Goal: Task Accomplishment & Management: Manage account settings

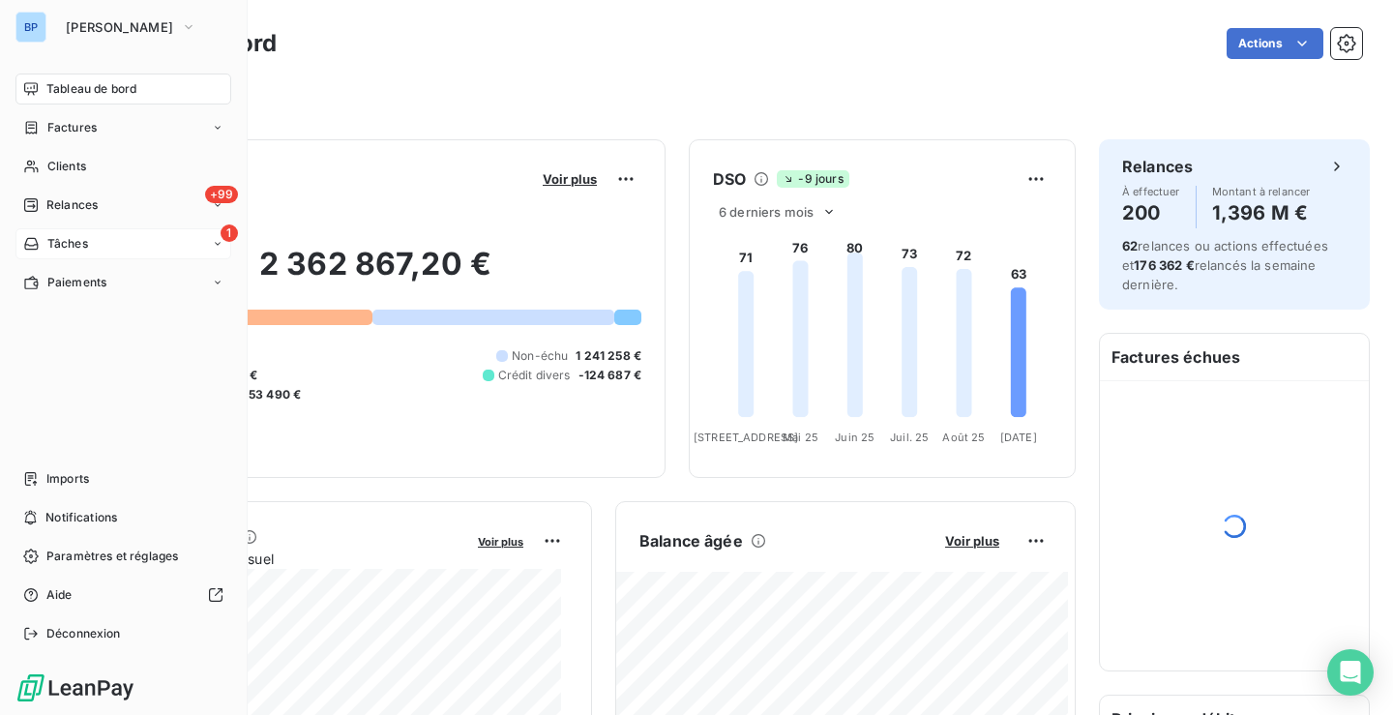
click at [35, 246] on icon at bounding box center [31, 243] width 16 height 15
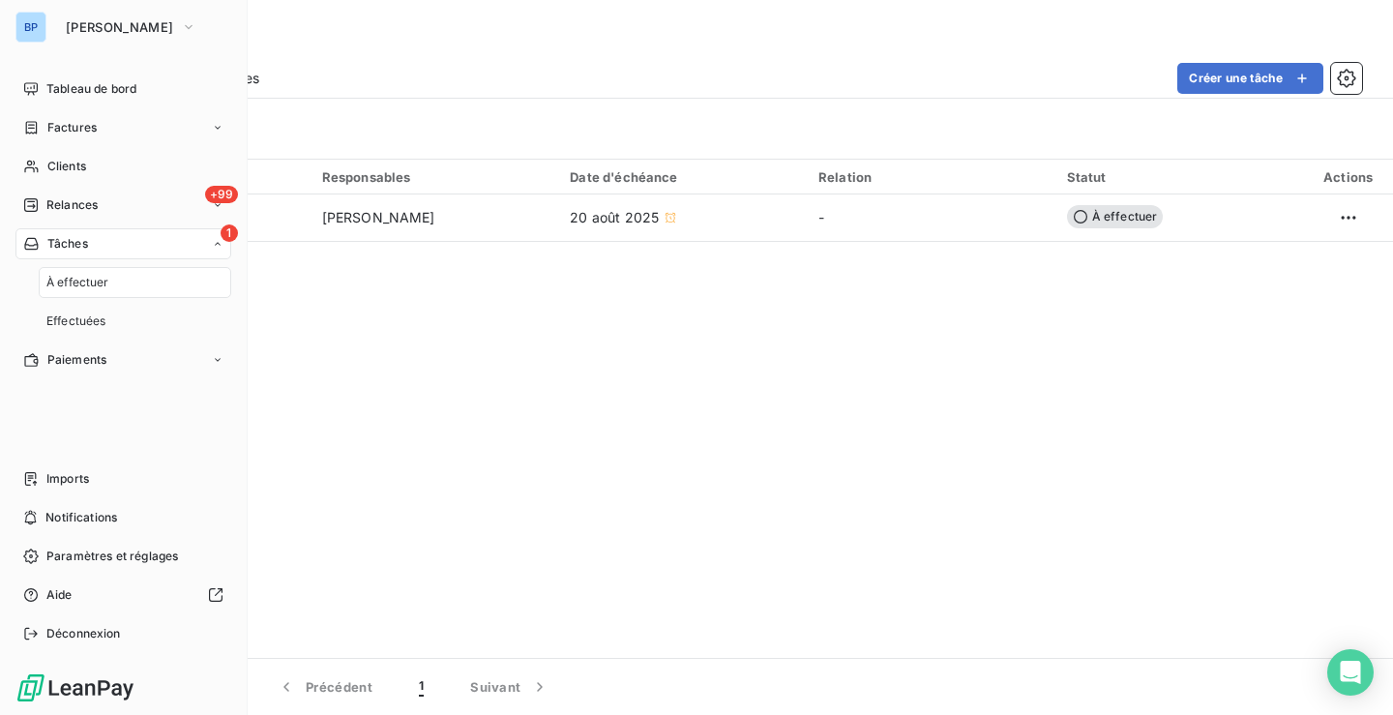
click at [225, 239] on span "1" at bounding box center [229, 232] width 17 height 17
click at [172, 206] on div "+99 Relances" at bounding box center [123, 205] width 216 height 31
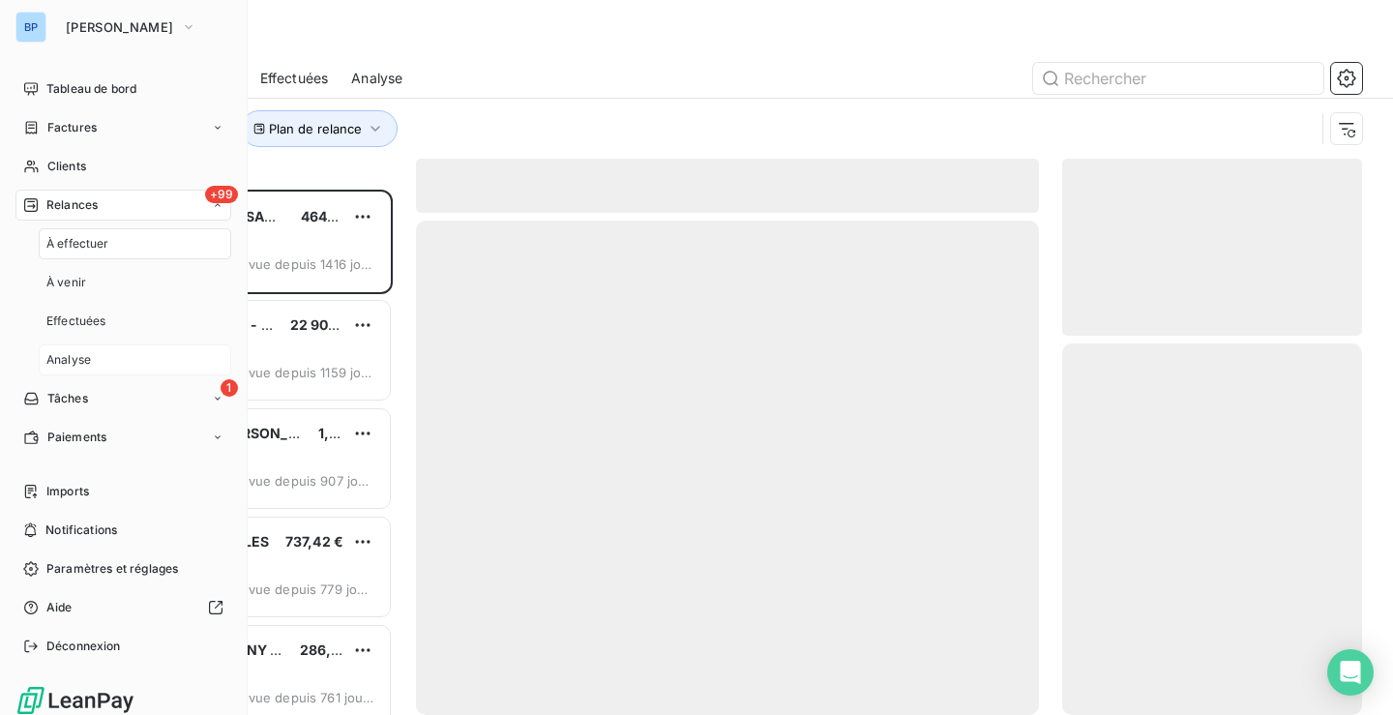
scroll to position [511, 285]
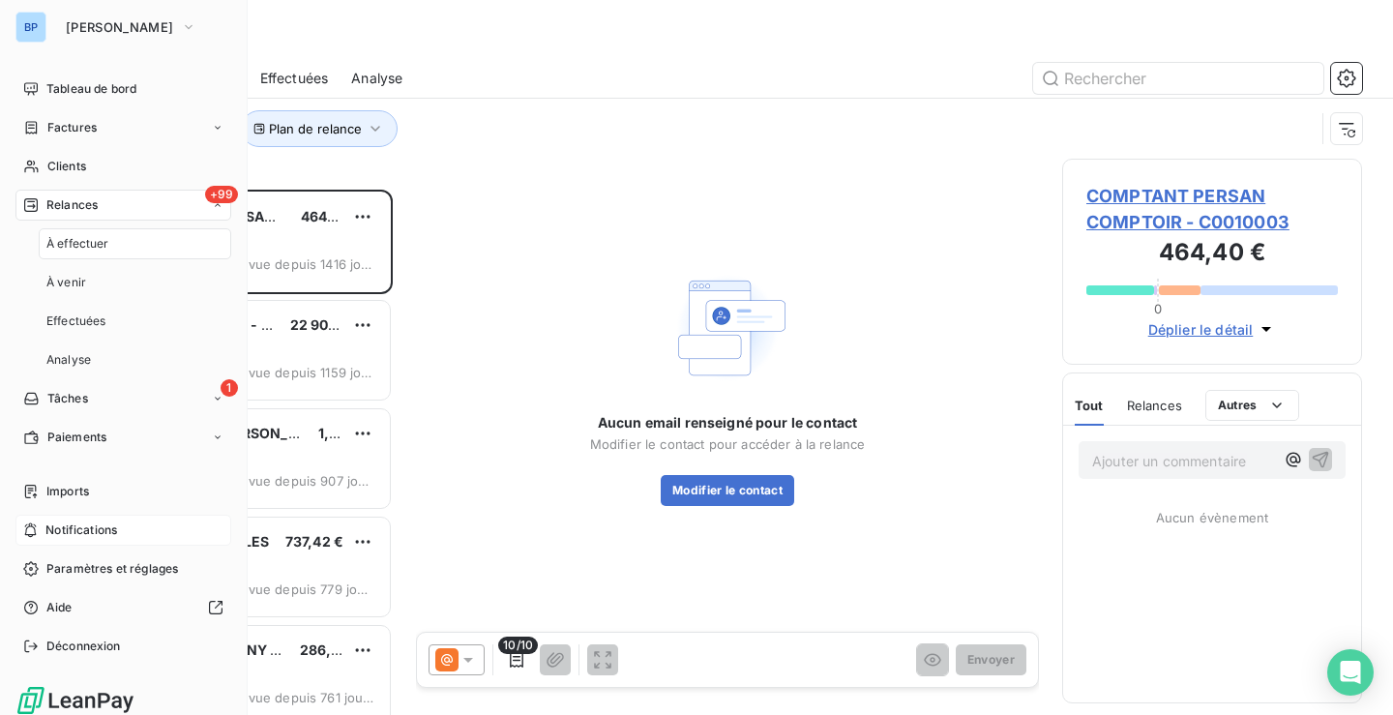
click at [126, 534] on div "Notifications" at bounding box center [123, 530] width 216 height 31
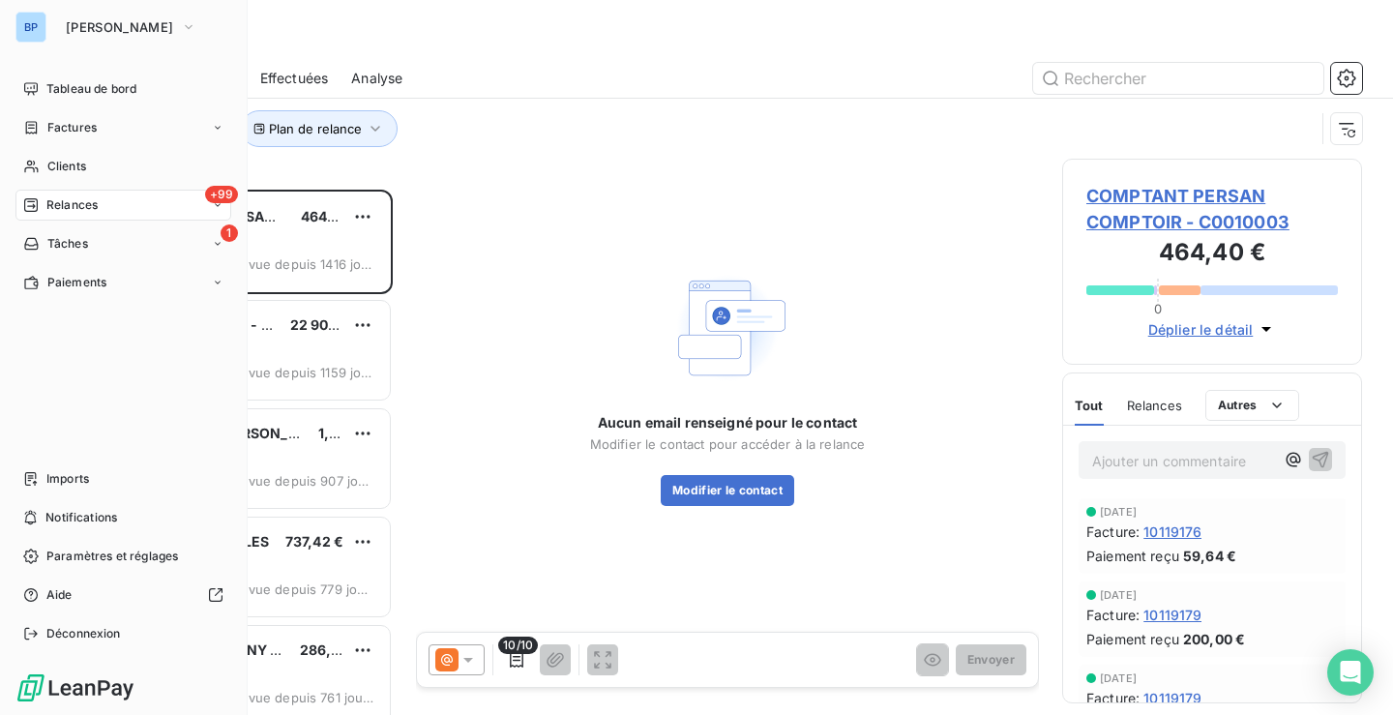
click at [22, 25] on div "BP" at bounding box center [30, 27] width 31 height 31
click at [160, 38] on button "[PERSON_NAME]" at bounding box center [131, 27] width 154 height 31
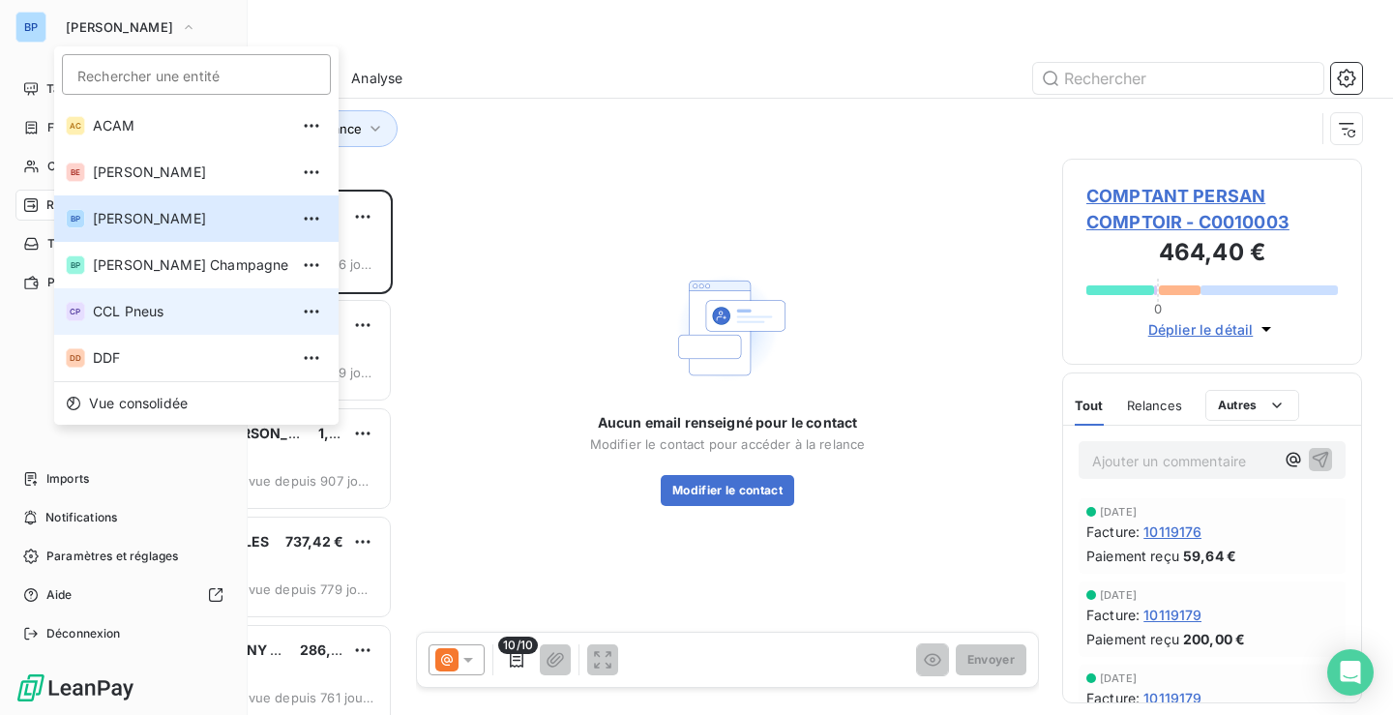
click at [115, 317] on span "CCL Pneus" at bounding box center [190, 311] width 195 height 19
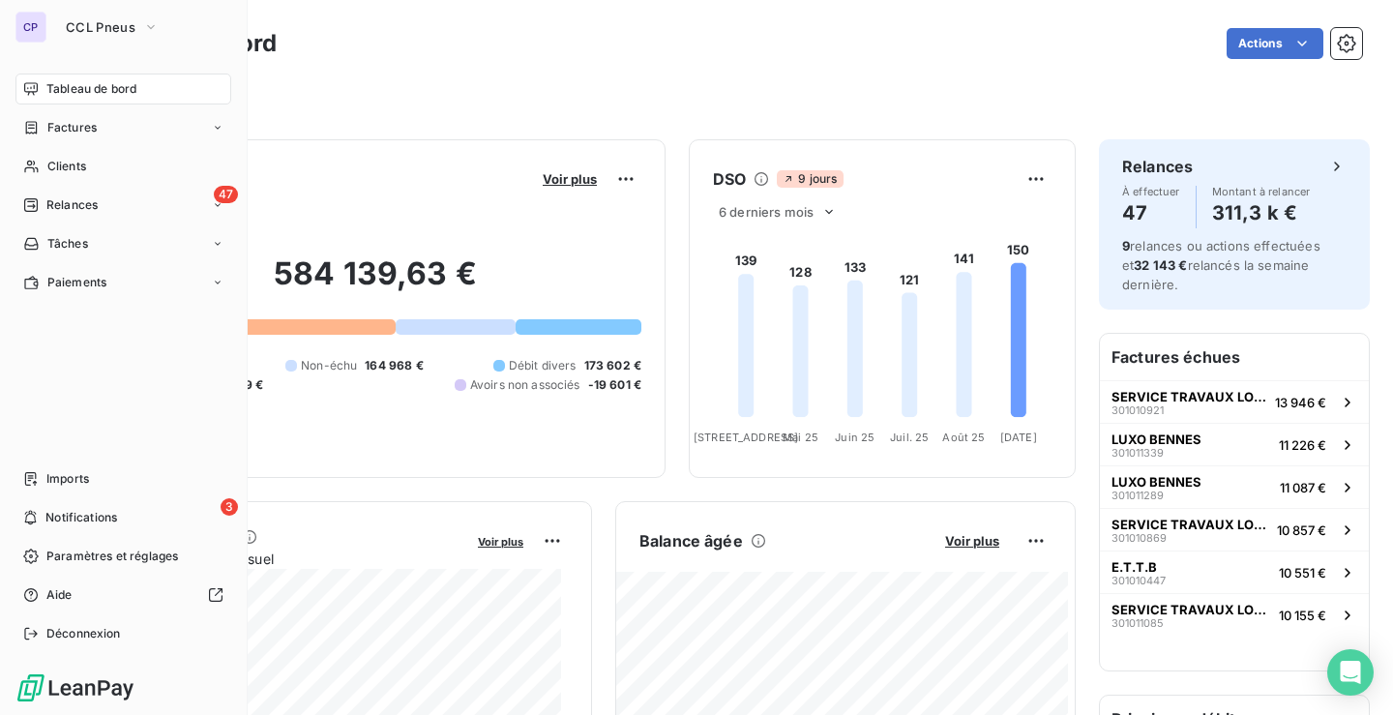
click at [34, 25] on div "CP" at bounding box center [30, 27] width 31 height 31
click at [110, 36] on button "CCL Pneus" at bounding box center [112, 27] width 116 height 31
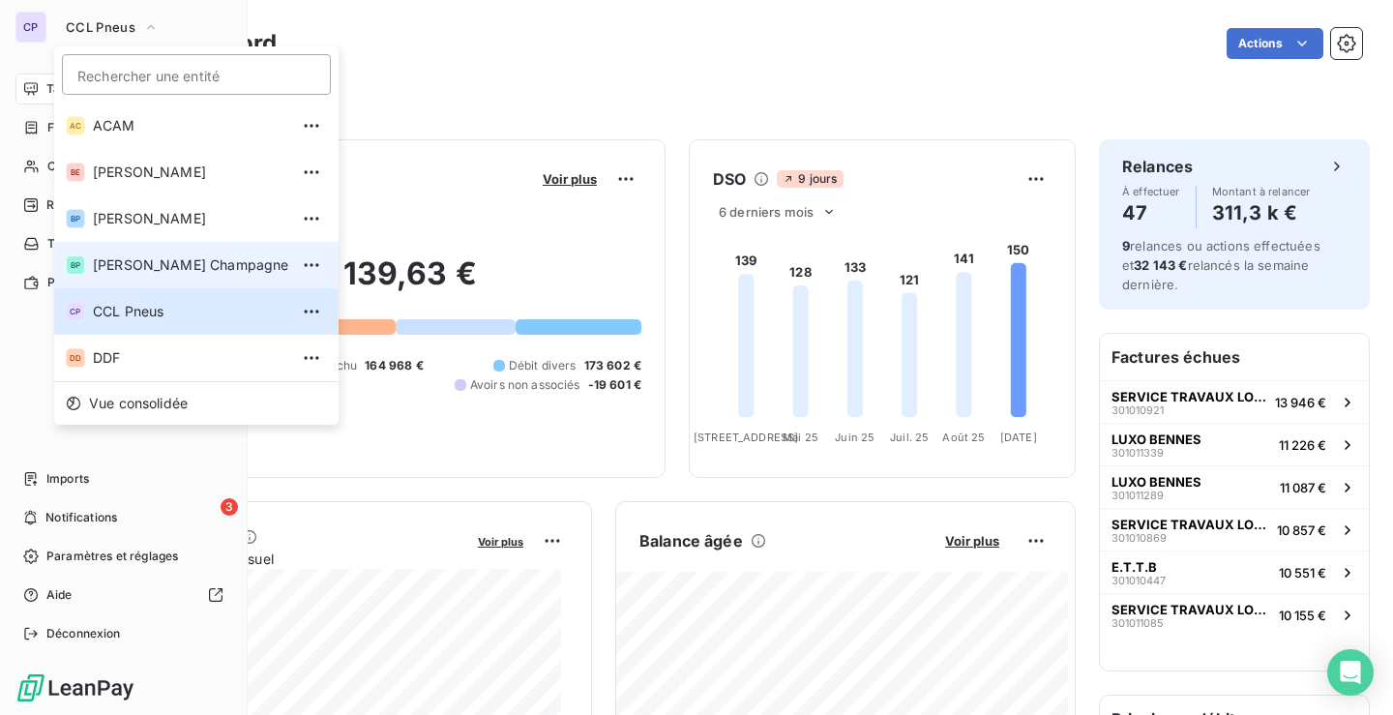
click at [154, 267] on span "[PERSON_NAME] Champagne" at bounding box center [190, 264] width 195 height 19
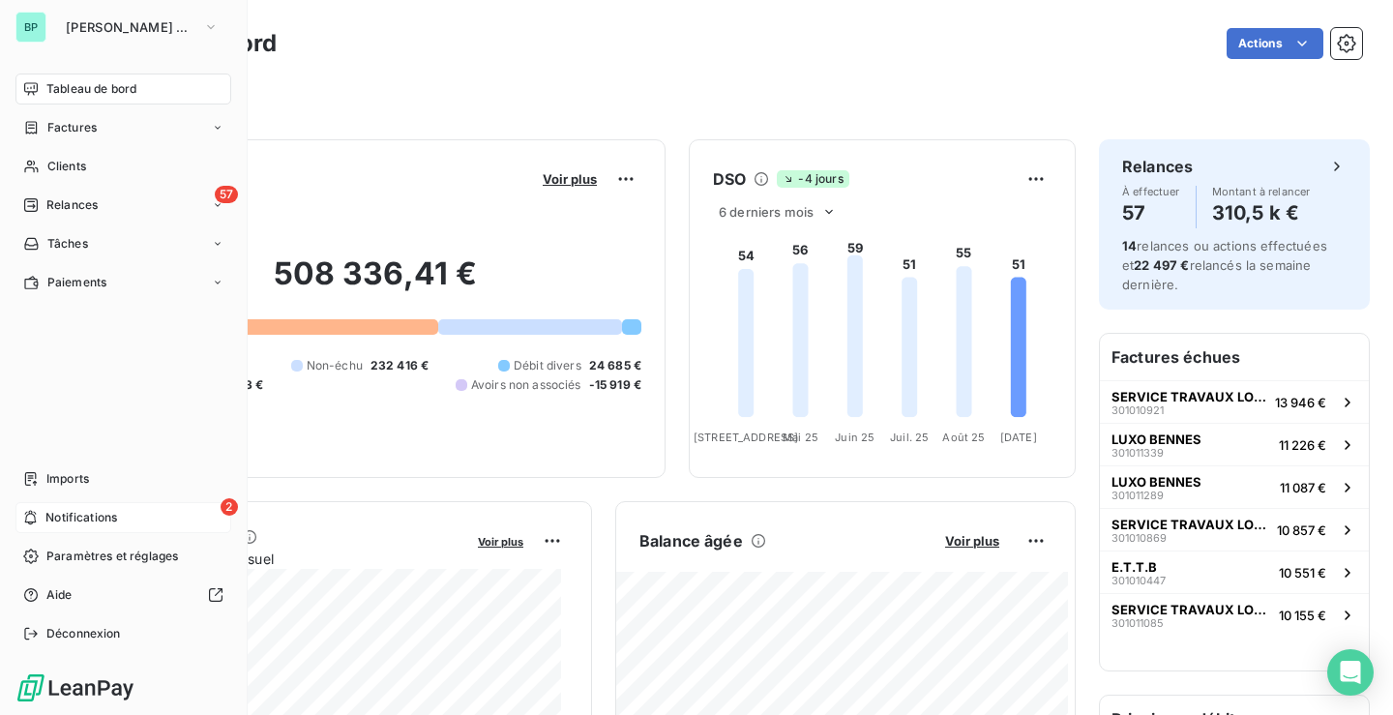
click at [103, 511] on span "Notifications" at bounding box center [81, 517] width 72 height 17
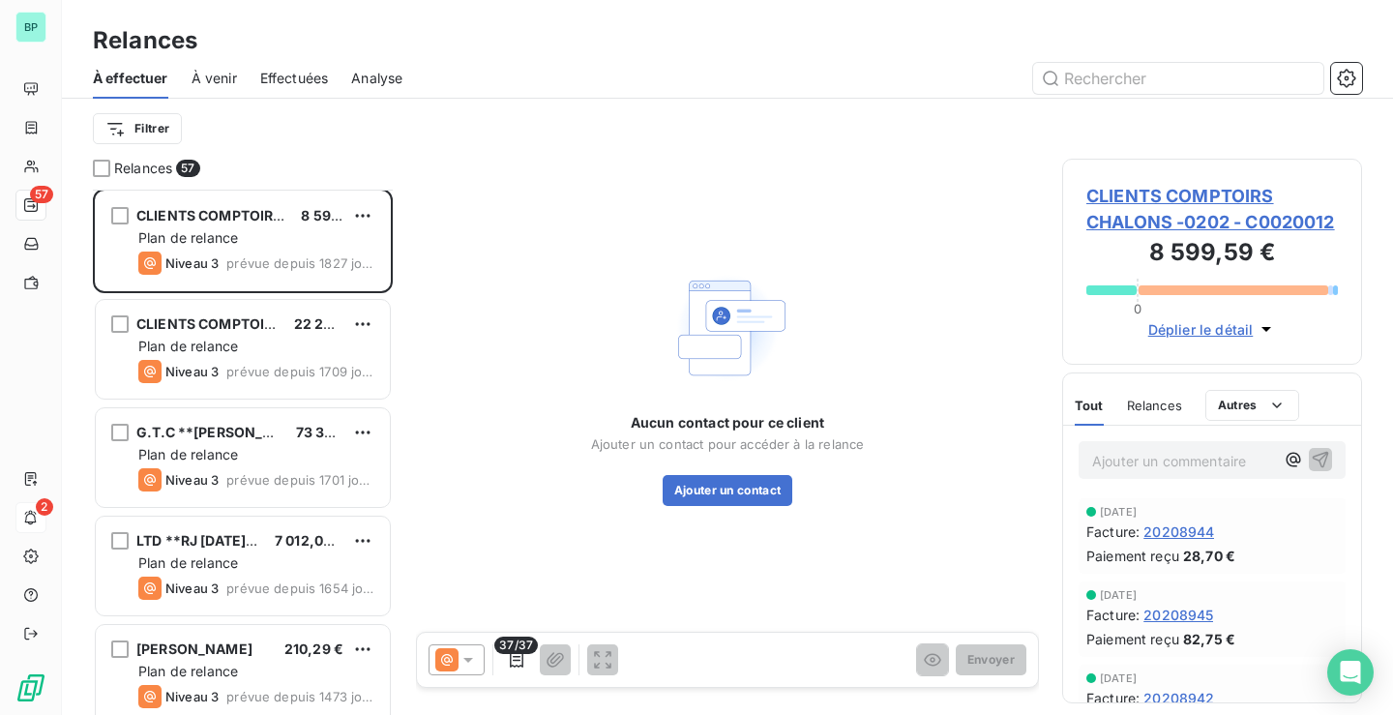
scroll to position [1, 0]
click at [210, 67] on div "À venir" at bounding box center [214, 78] width 45 height 41
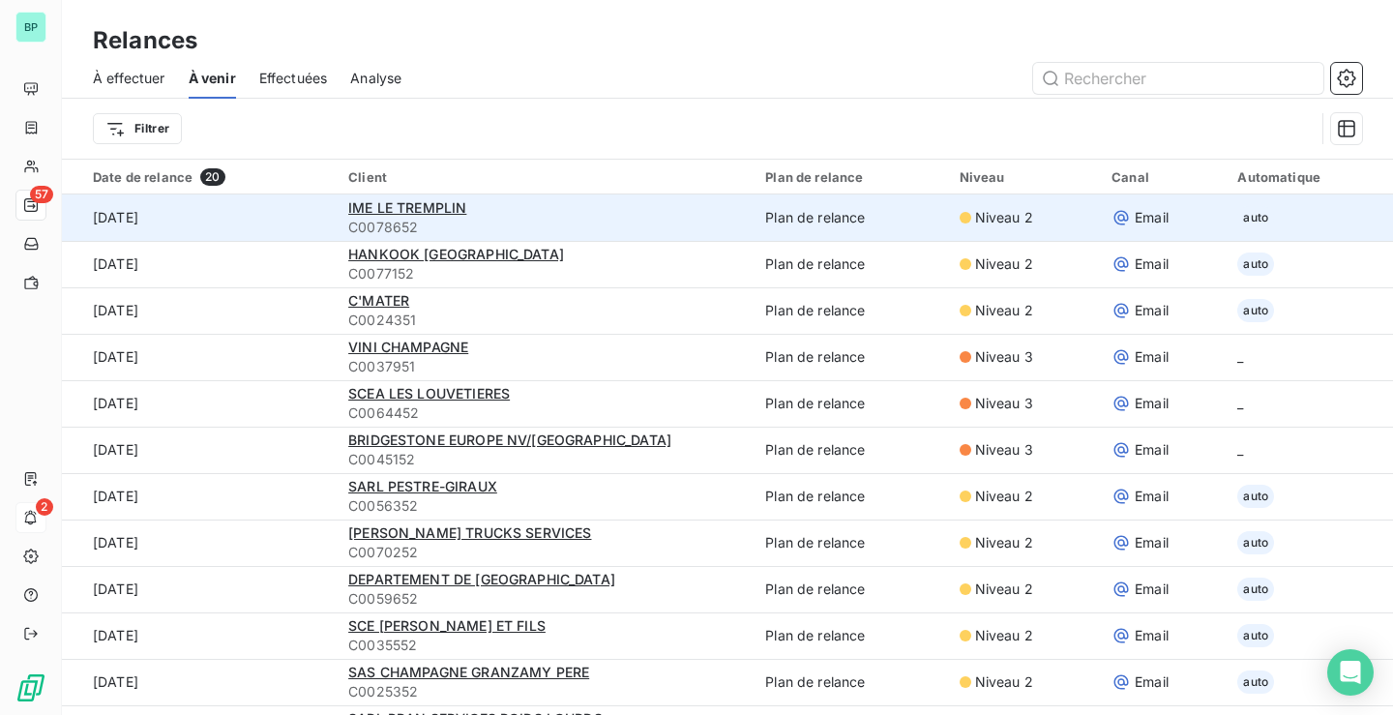
click at [598, 222] on span "C0078652" at bounding box center [545, 227] width 394 height 19
click at [390, 205] on span "IME LE TREMPLIN" at bounding box center [407, 207] width 118 height 16
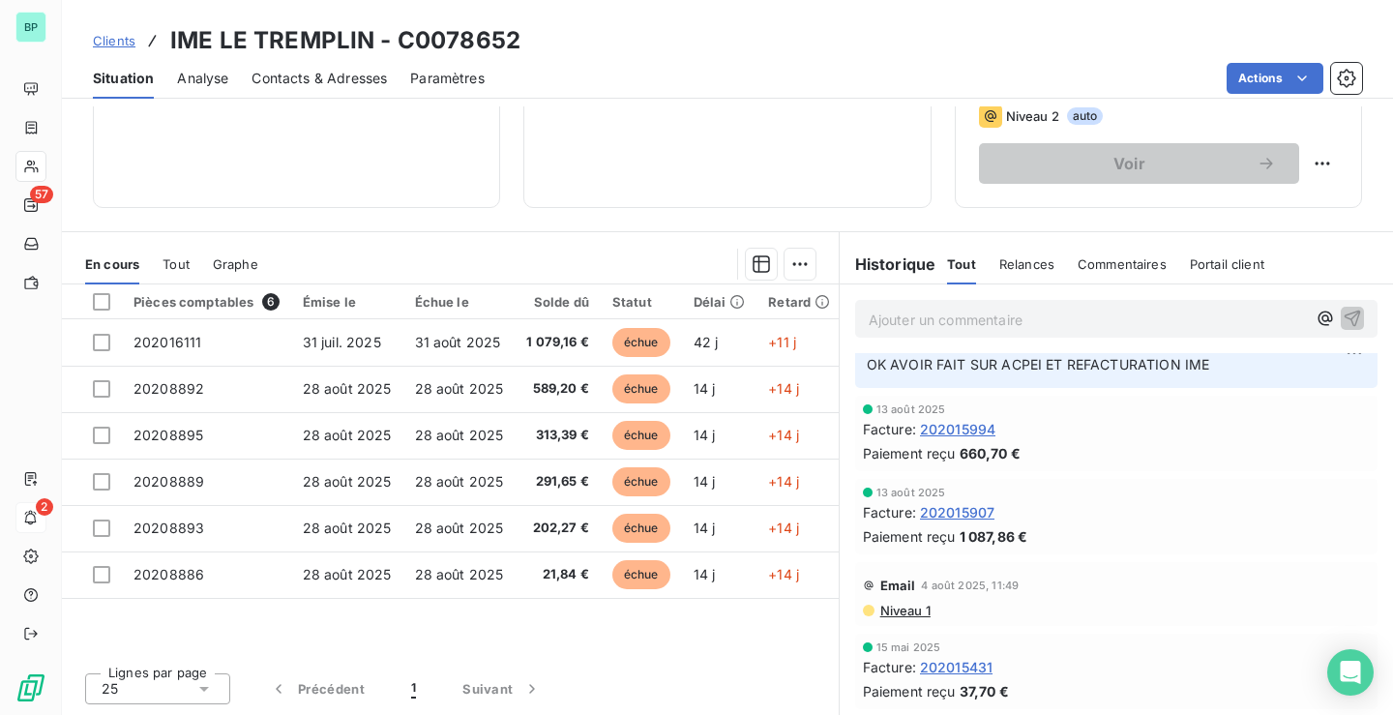
scroll to position [97, 0]
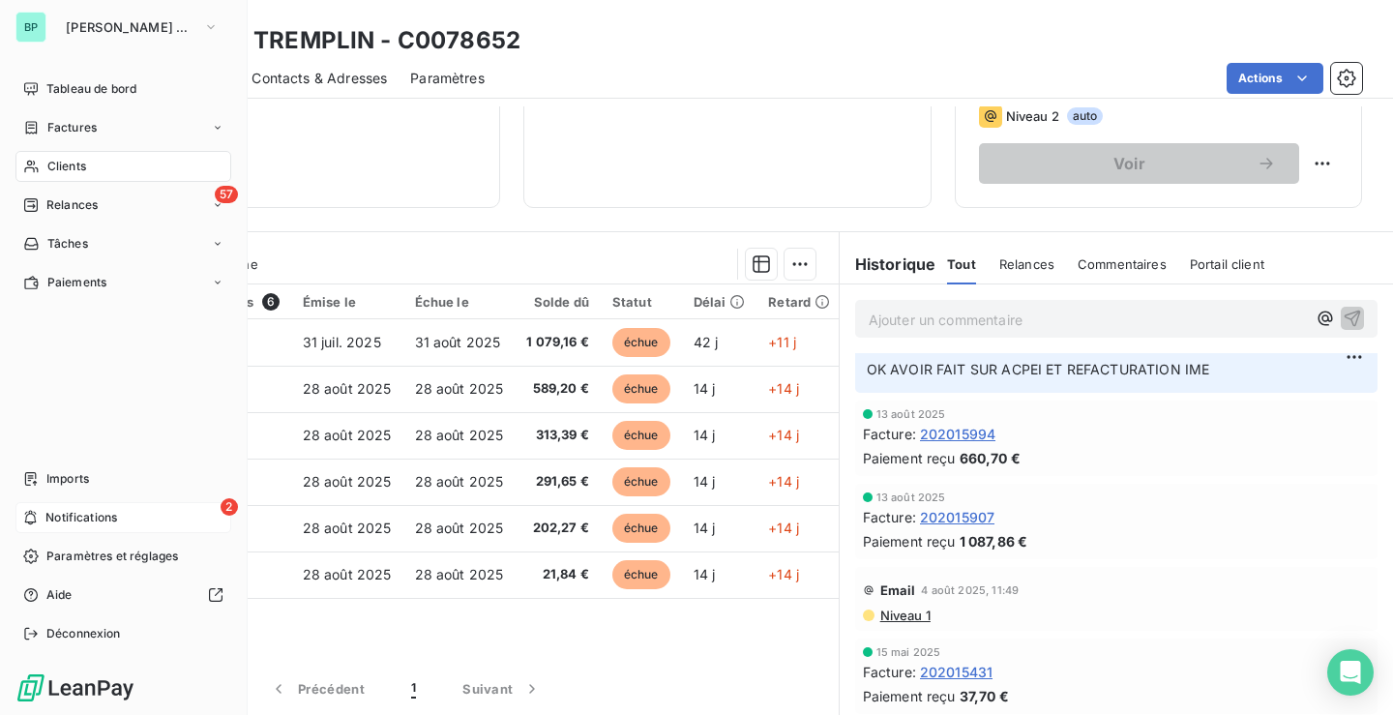
click at [100, 5] on div "[PERSON_NAME] Champagne Tableau de bord Factures Clients 57 Relances Tâches Pai…" at bounding box center [124, 357] width 248 height 715
click at [82, 26] on span "[PERSON_NAME] Champagne" at bounding box center [131, 26] width 130 height 15
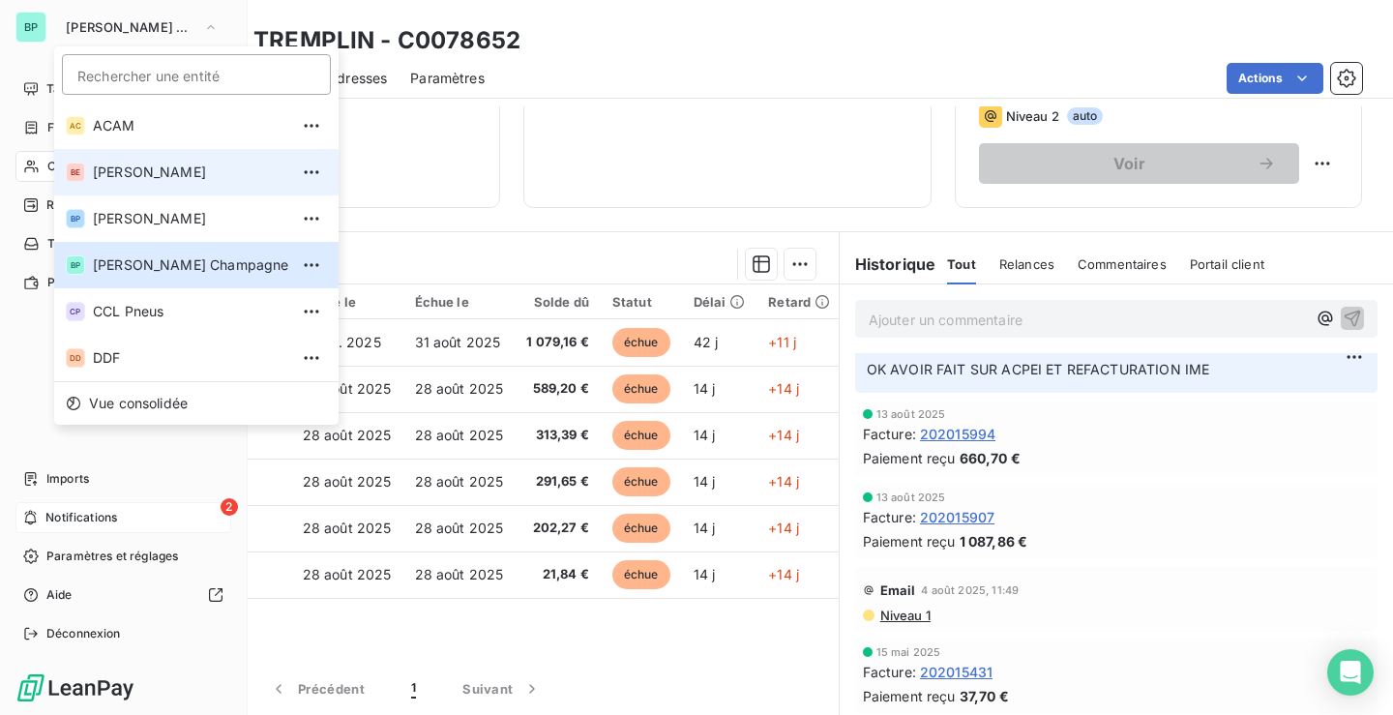
click at [123, 172] on span "[PERSON_NAME]" at bounding box center [190, 171] width 195 height 19
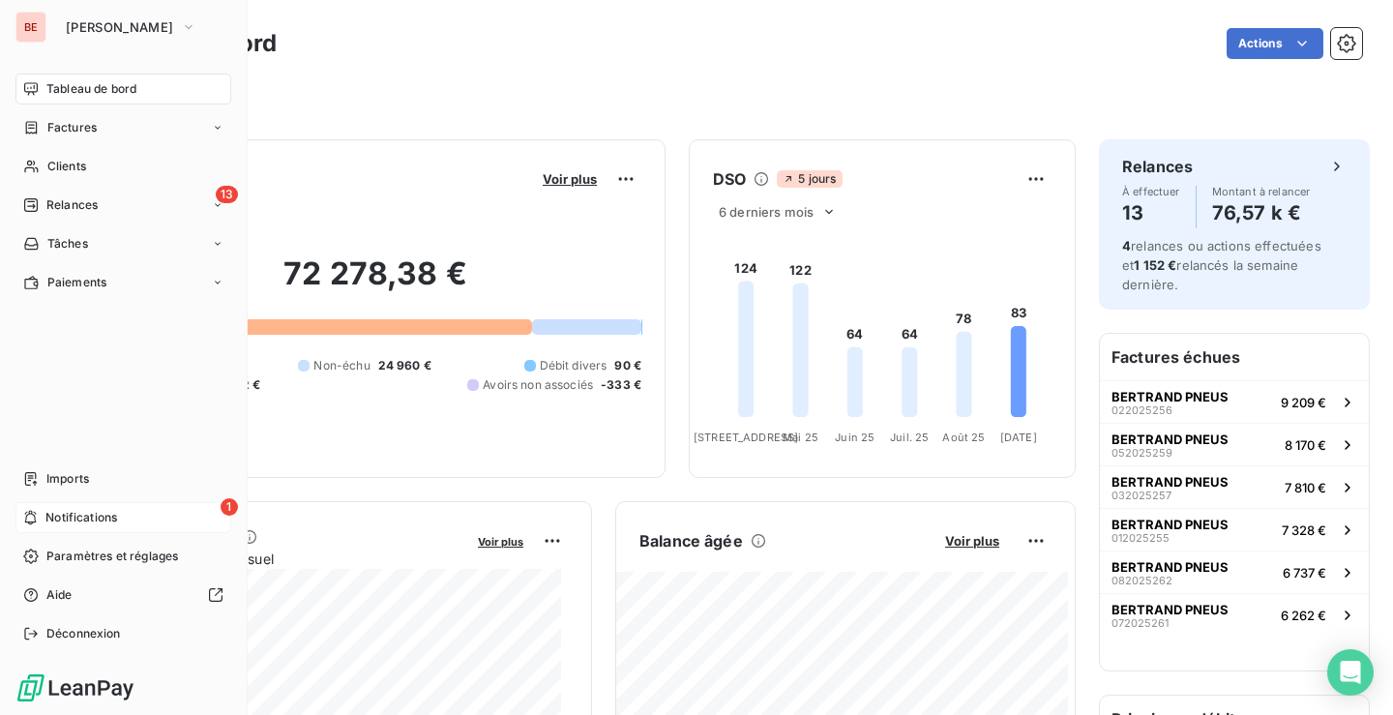
click at [63, 517] on span "Notifications" at bounding box center [81, 517] width 72 height 17
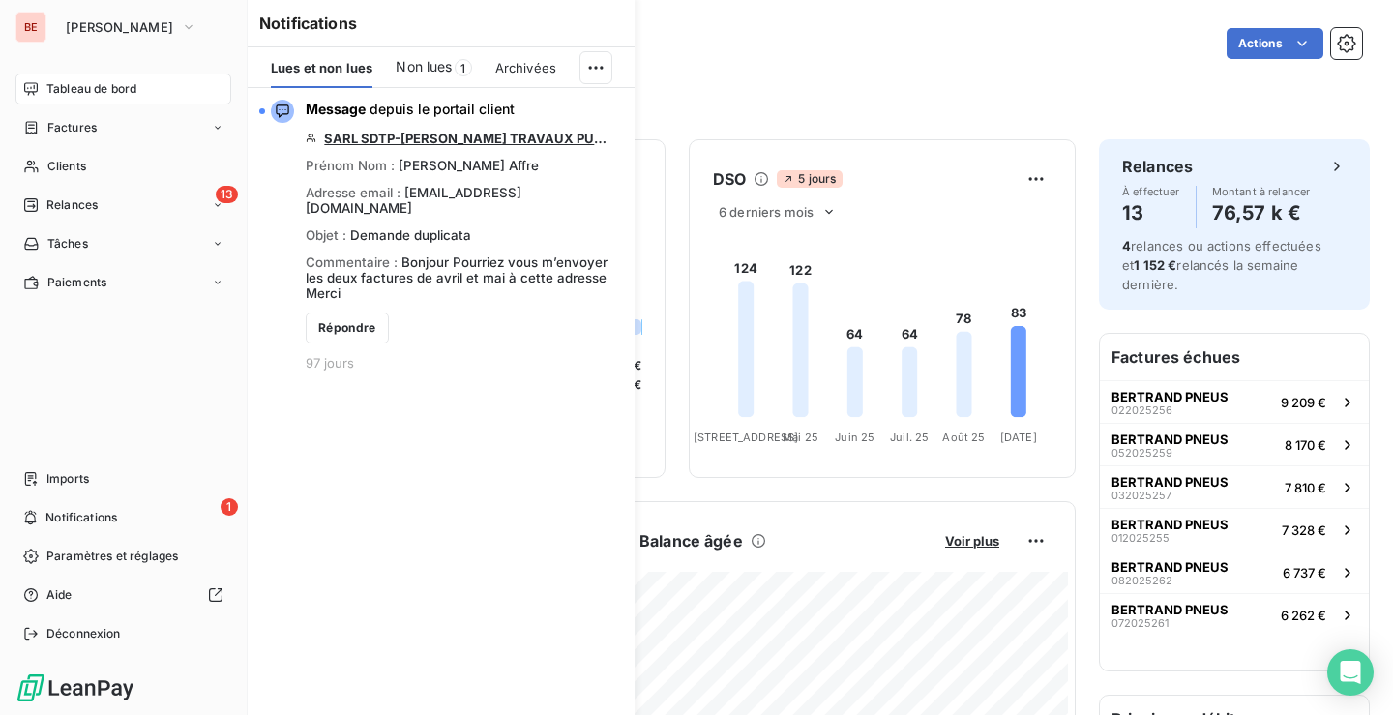
click at [82, 91] on span "Tableau de bord" at bounding box center [91, 88] width 90 height 17
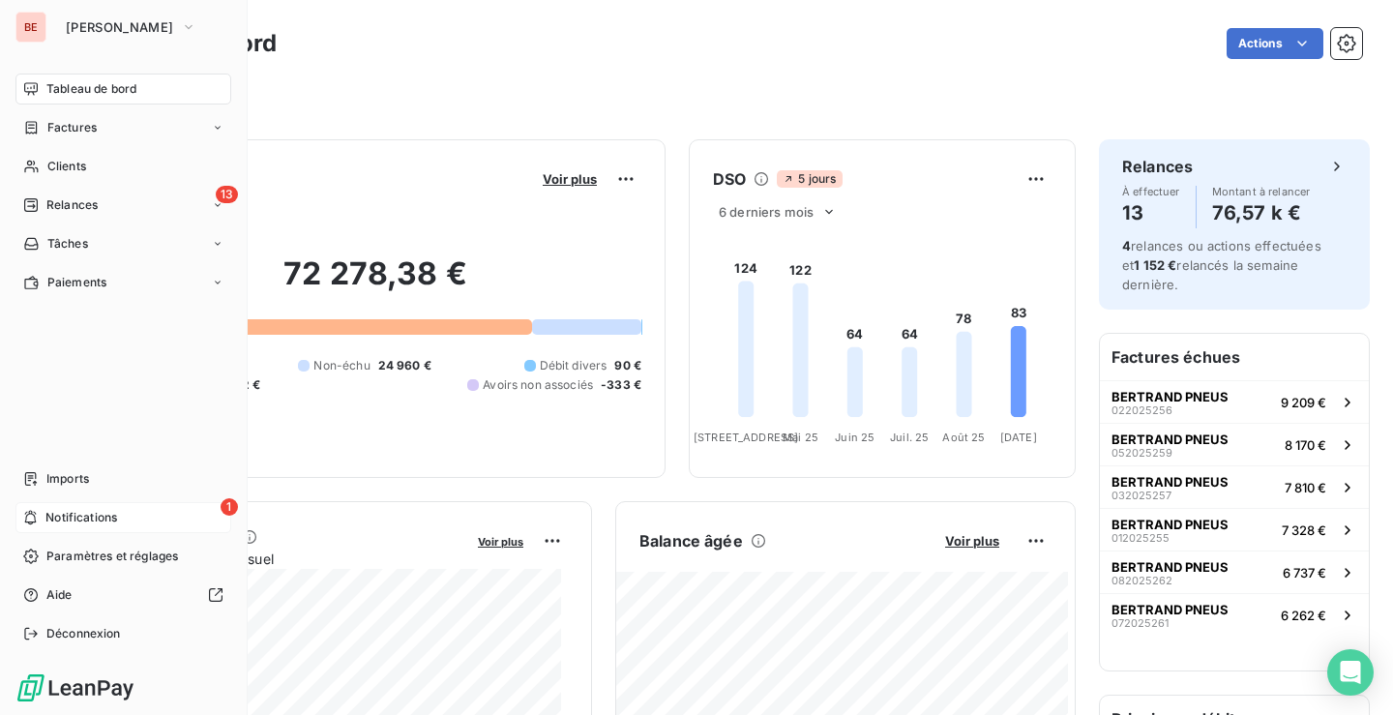
click at [32, 528] on div "1 Notifications" at bounding box center [123, 517] width 216 height 31
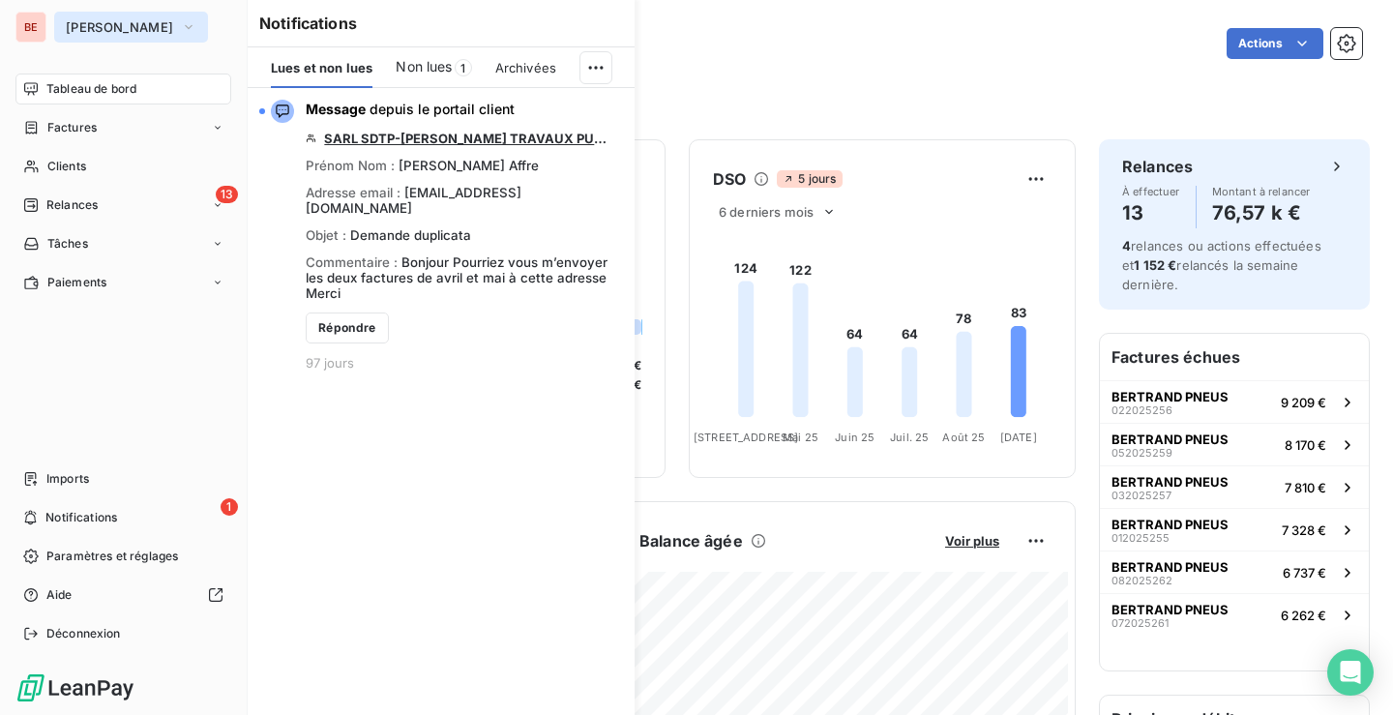
click at [105, 32] on span "[PERSON_NAME]" at bounding box center [119, 26] width 107 height 15
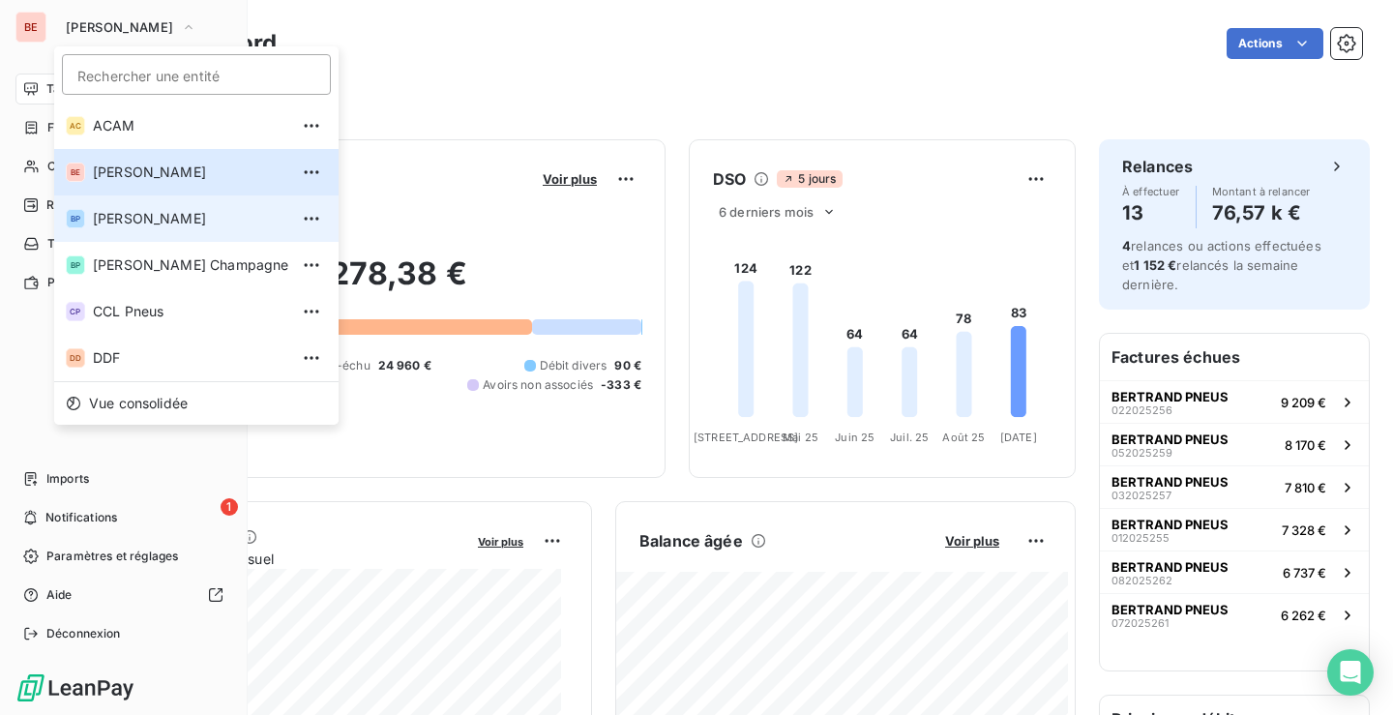
click at [116, 224] on span "[PERSON_NAME]" at bounding box center [190, 218] width 195 height 19
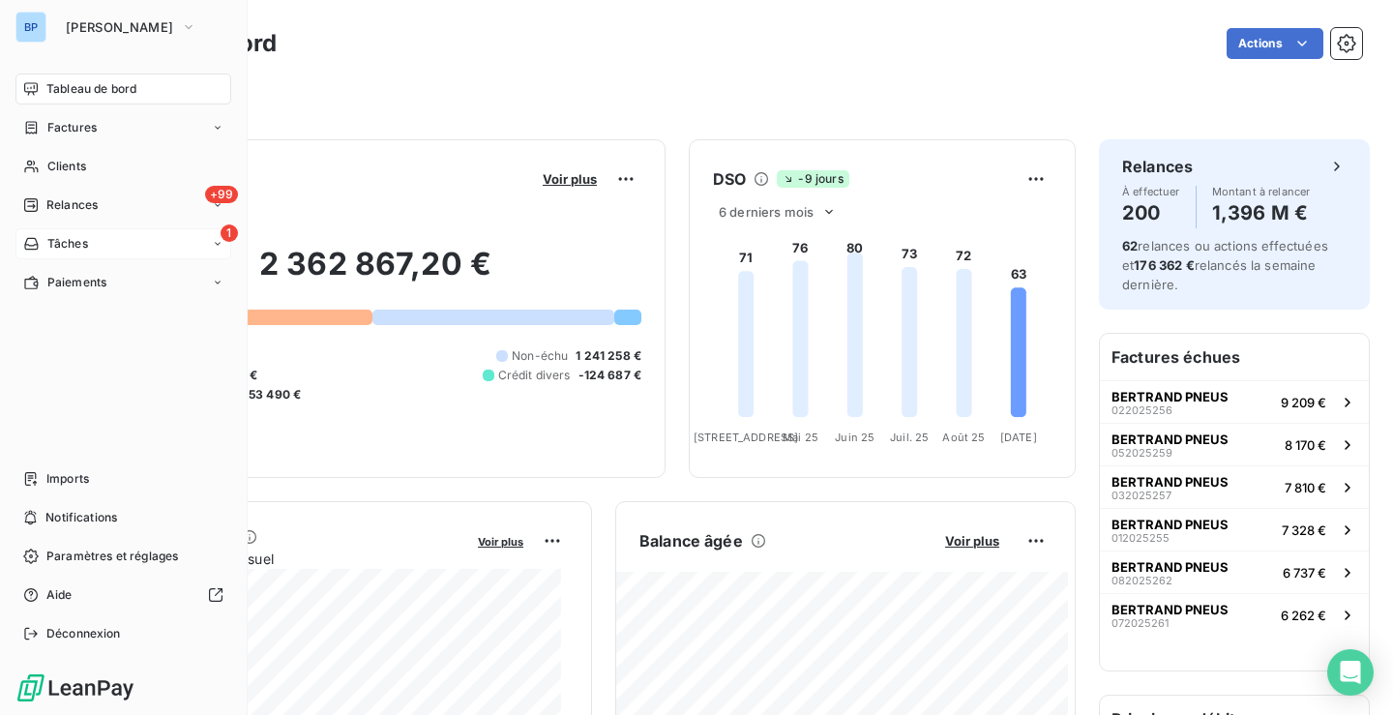
click at [127, 241] on div "1 Tâches" at bounding box center [123, 243] width 216 height 31
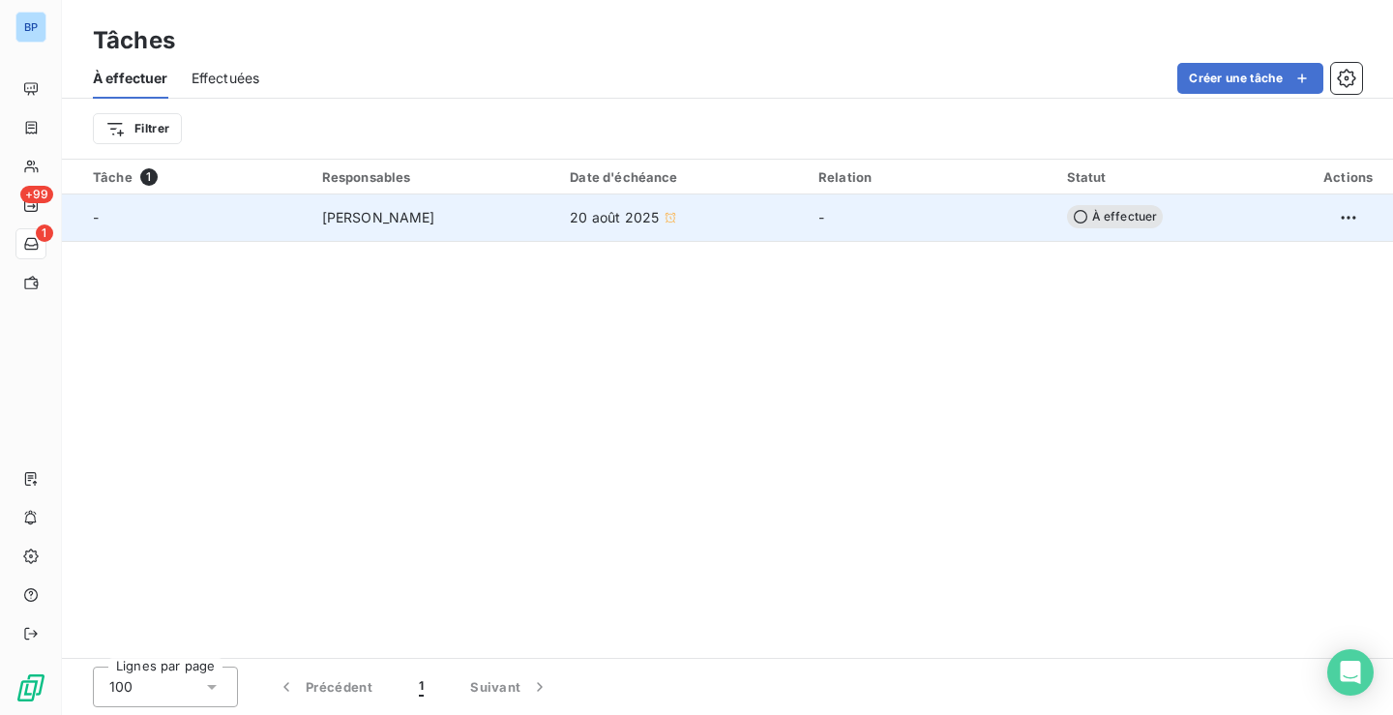
click at [1000, 229] on td "-" at bounding box center [931, 217] width 249 height 46
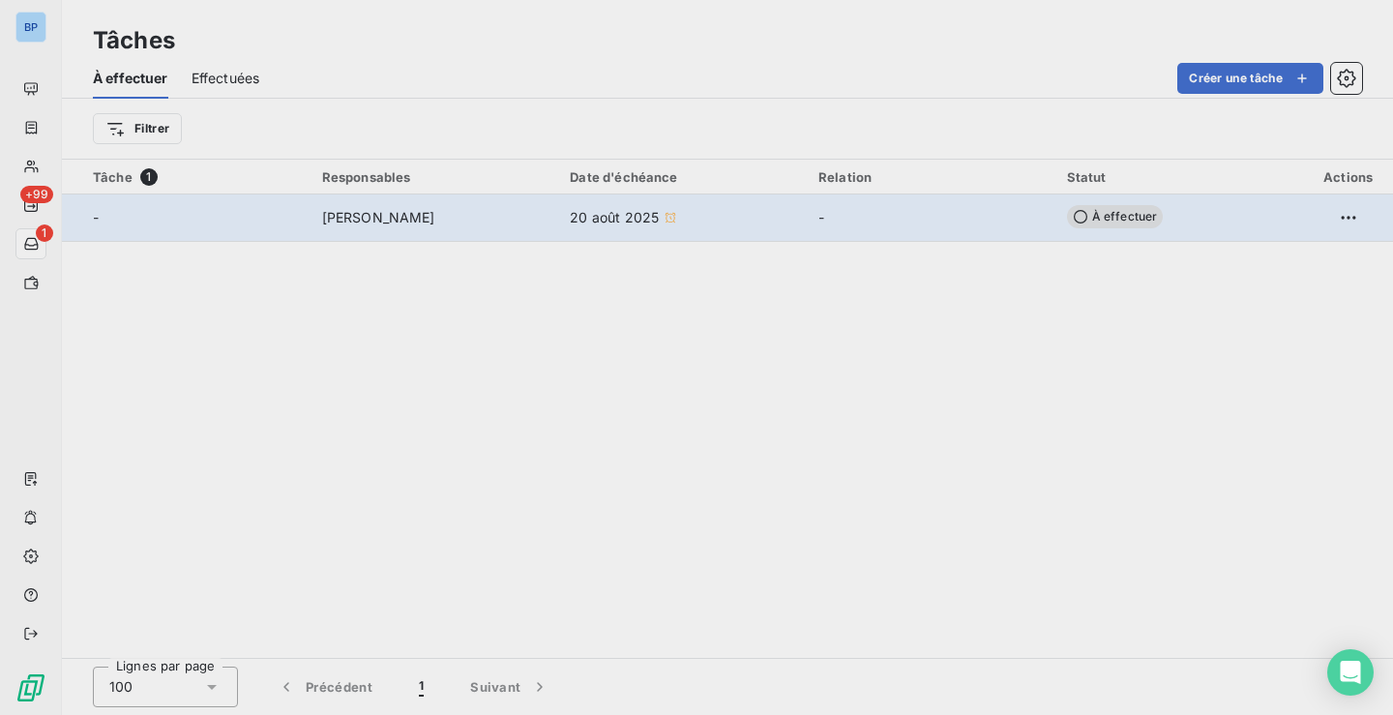
type input "[DATE]"
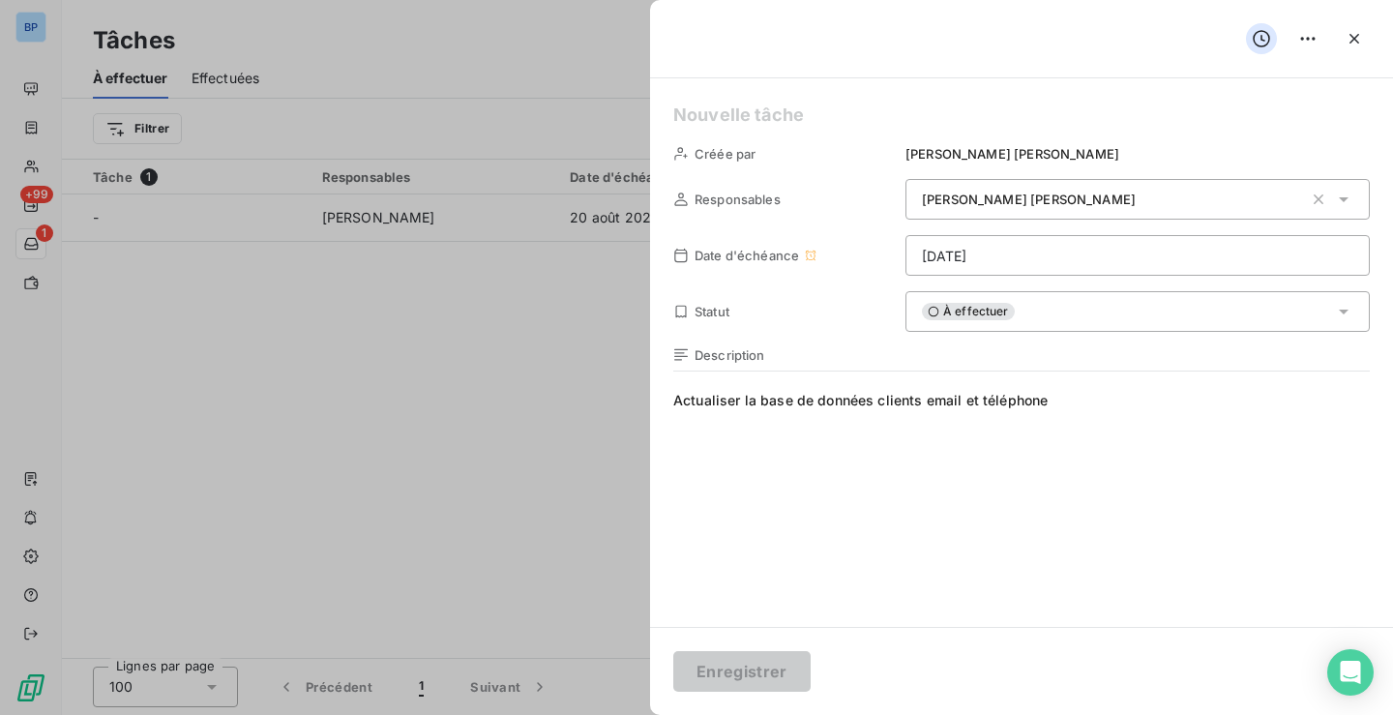
click at [442, 390] on div at bounding box center [696, 357] width 1393 height 715
click at [1357, 42] on icon "button" at bounding box center [1354, 39] width 10 height 10
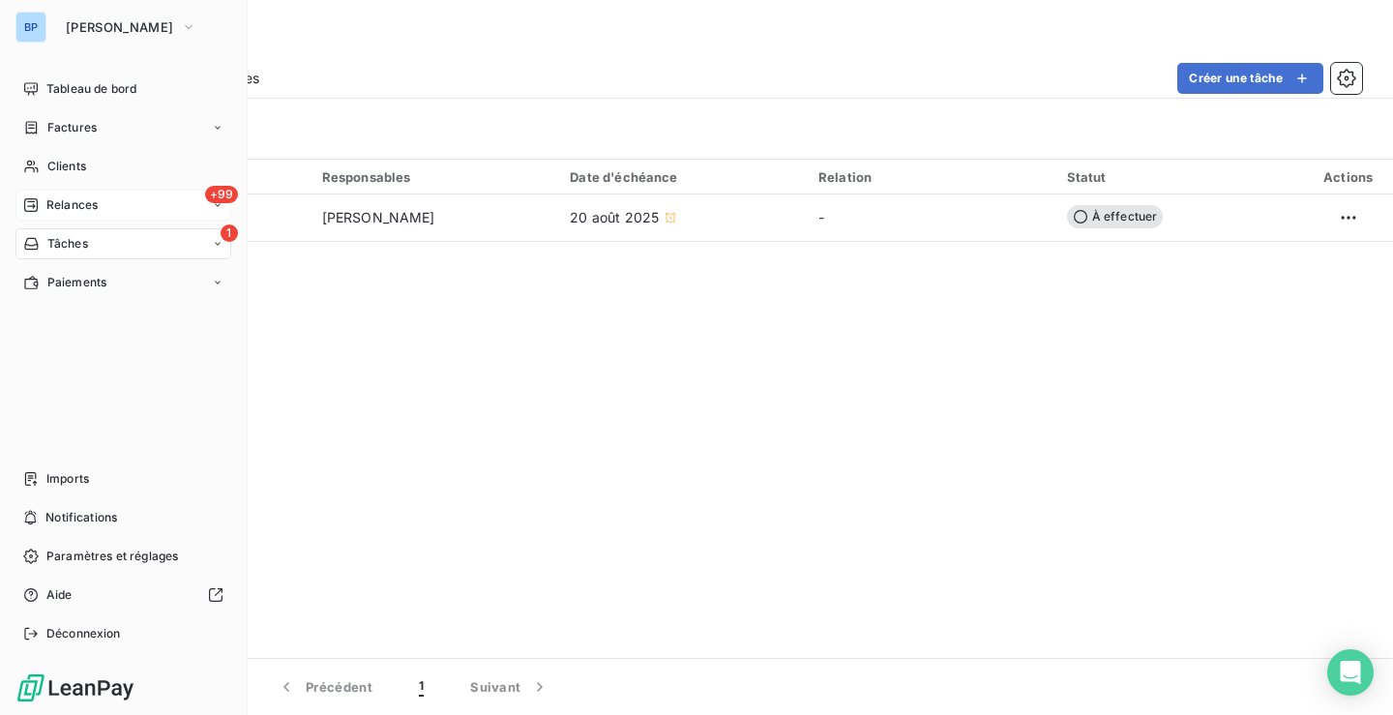
click at [118, 202] on div "+99 Relances" at bounding box center [123, 205] width 216 height 31
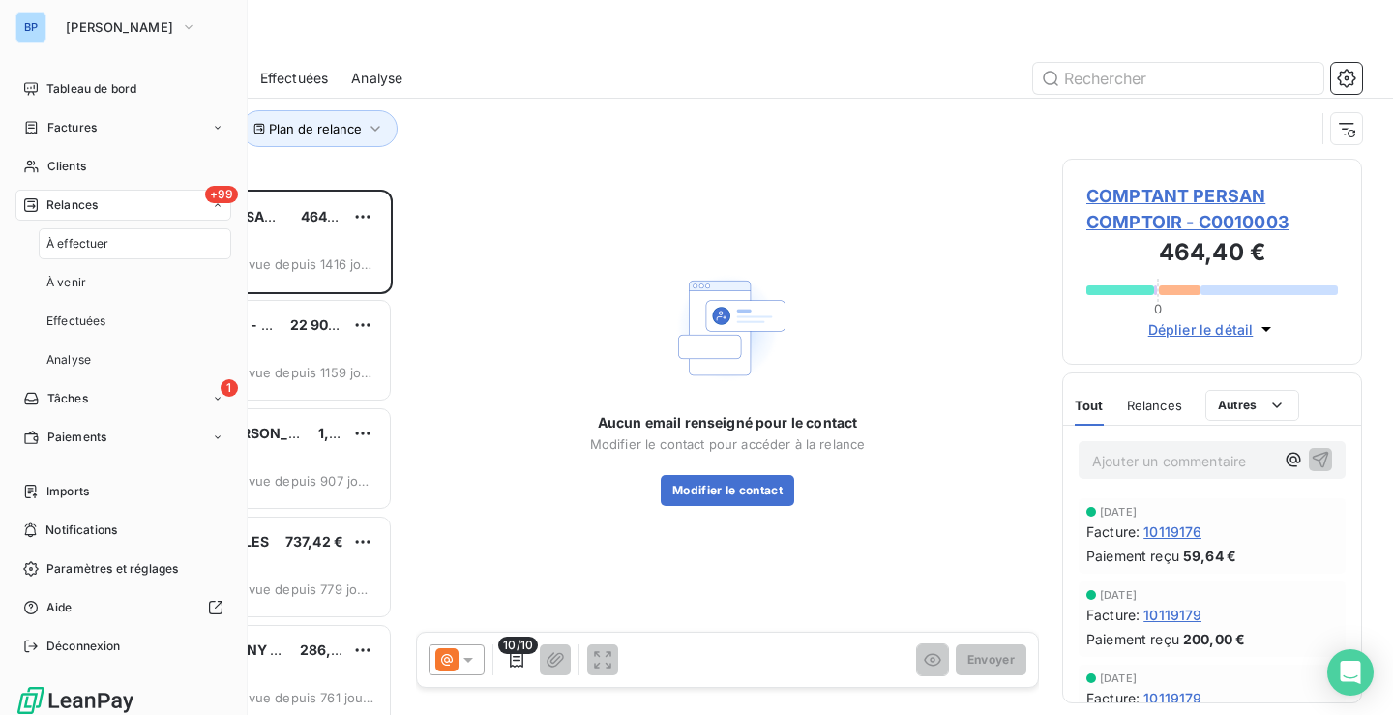
scroll to position [511, 285]
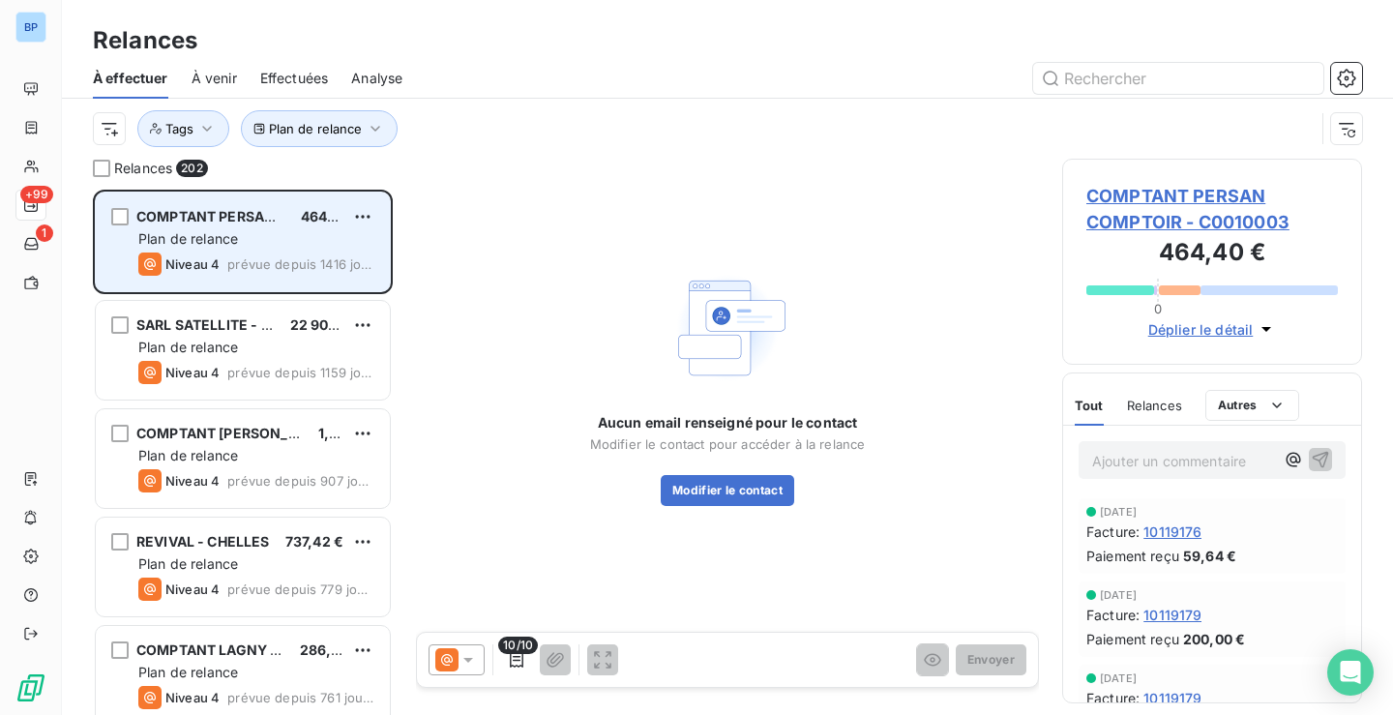
click at [266, 280] on div "COMPTANT PERSAN COMPTOIR 464,40 € Plan de relance Niveau 4 prévue depuis 1416 j…" at bounding box center [243, 241] width 294 height 99
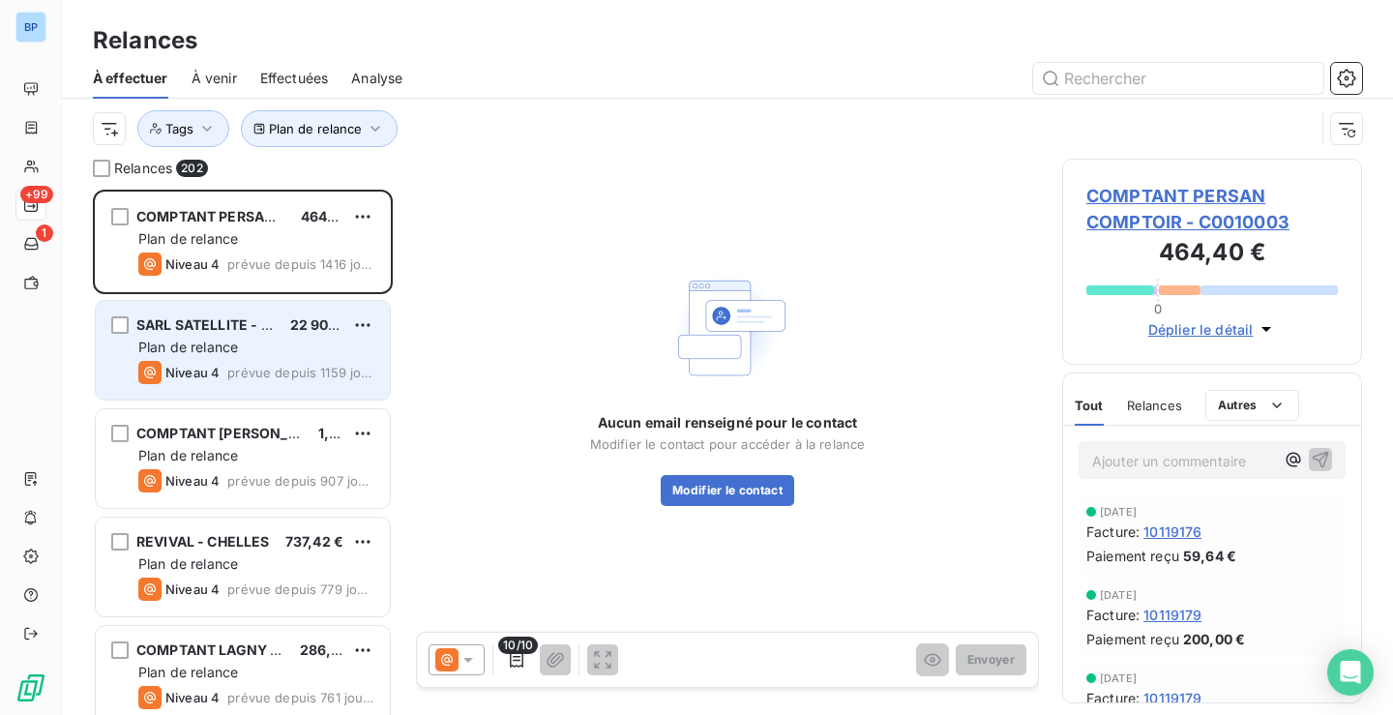
click at [280, 380] on div "Niveau 4 prévue depuis 1159 jours" at bounding box center [256, 372] width 236 height 23
